Goal: Transaction & Acquisition: Book appointment/travel/reservation

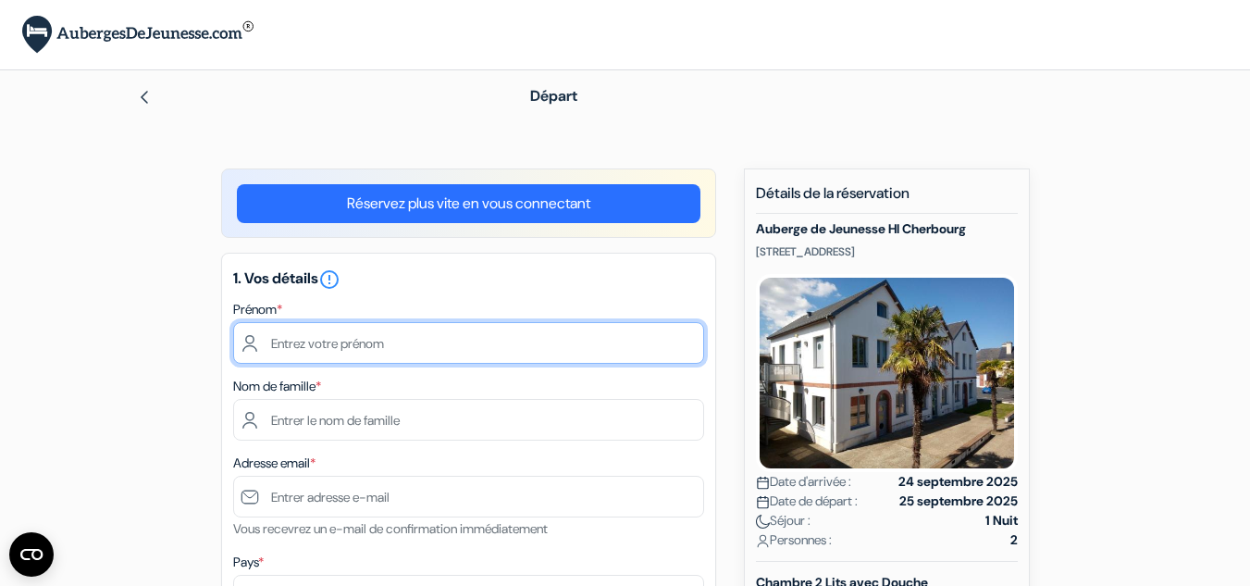
click at [309, 333] on input "text" at bounding box center [468, 343] width 471 height 42
type input "sophie"
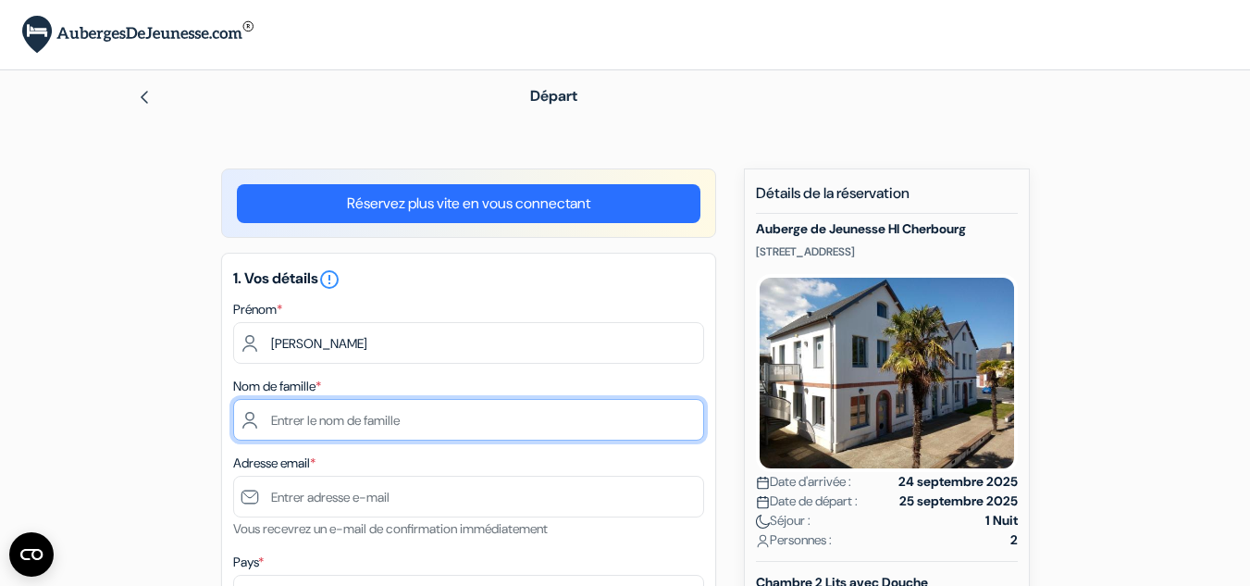
type input "VALLIN"
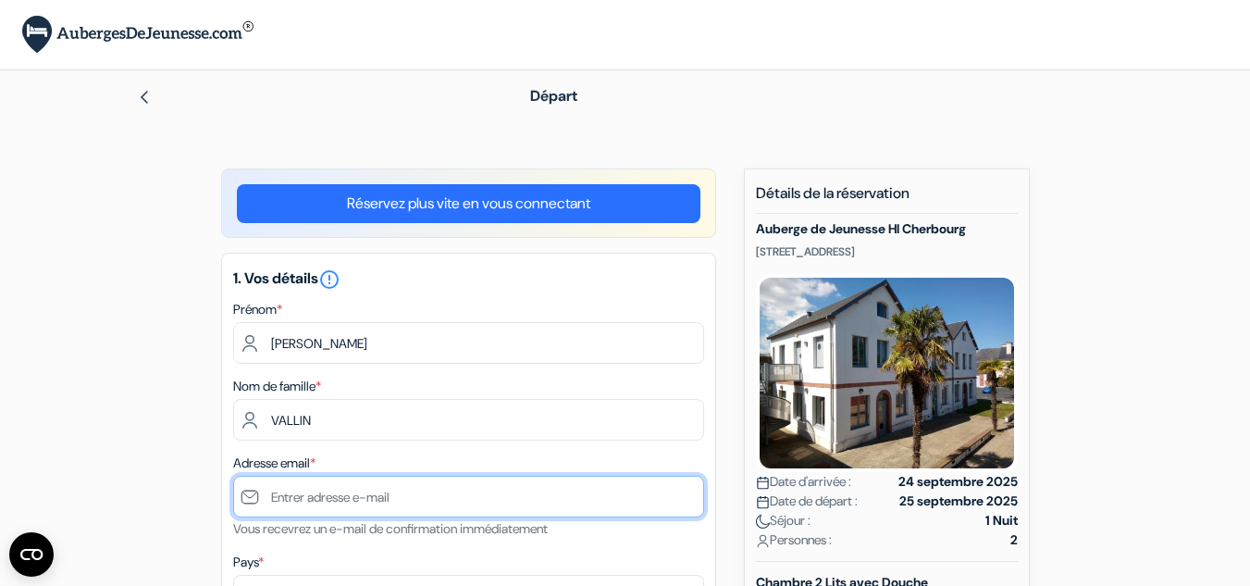
type input "[EMAIL_ADDRESS][DOMAIN_NAME]"
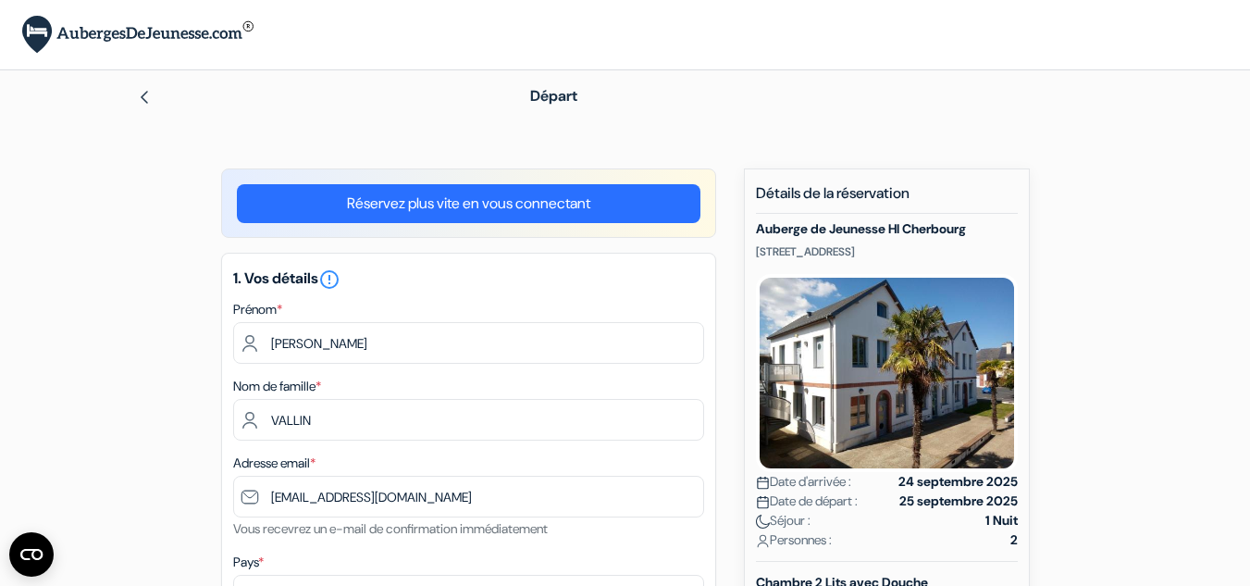
type input "+33787105543"
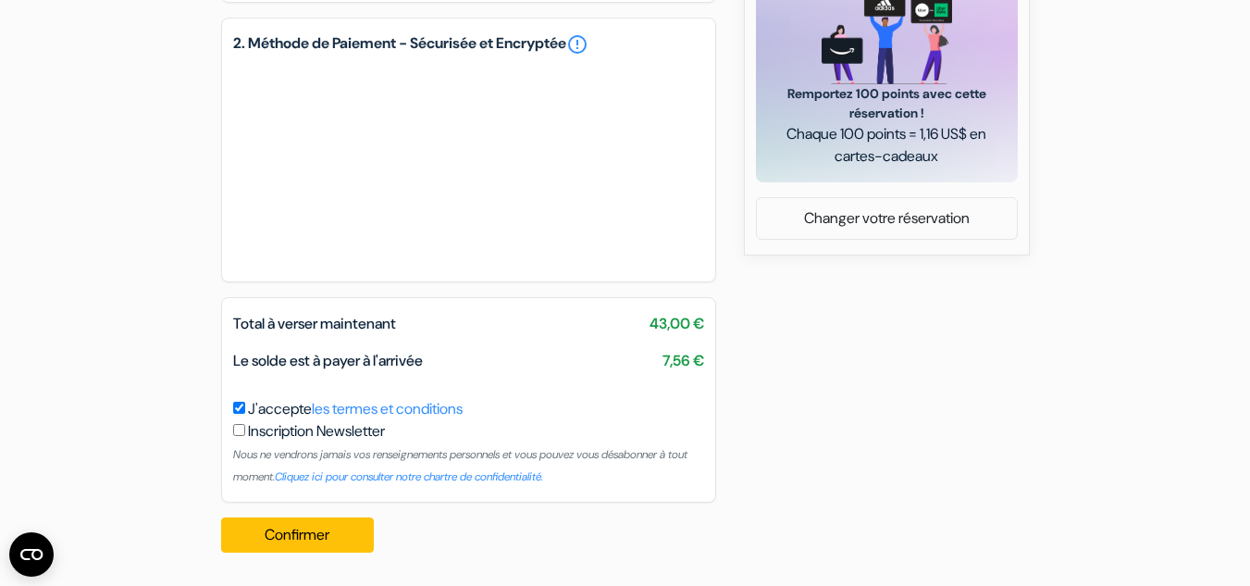
scroll to position [913, 0]
click at [313, 542] on button "Confirmer Loading..." at bounding box center [298, 534] width 154 height 35
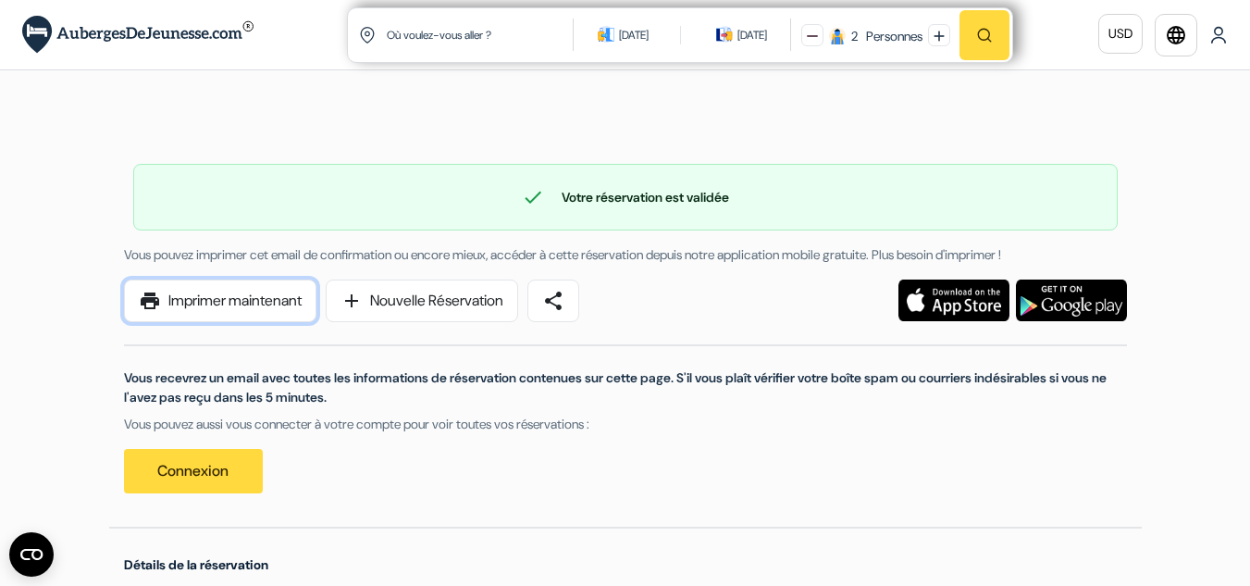
drag, startPoint x: 253, startPoint y: 305, endPoint x: 941, endPoint y: 523, distance: 722.1
click at [253, 305] on link "print Imprimer maintenant" at bounding box center [220, 301] width 193 height 43
